Goal: Transaction & Acquisition: Purchase product/service

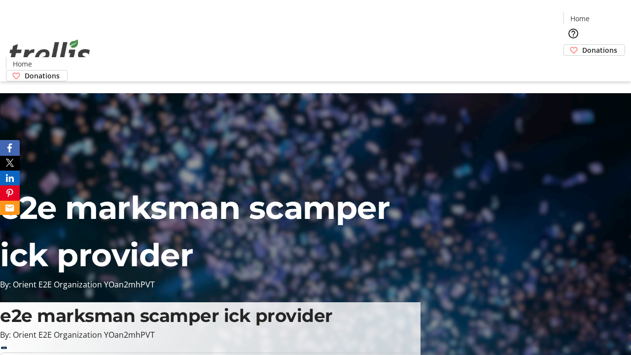
click at [582, 45] on span "Donations" at bounding box center [599, 50] width 35 height 10
